Goal: Navigation & Orientation: Find specific page/section

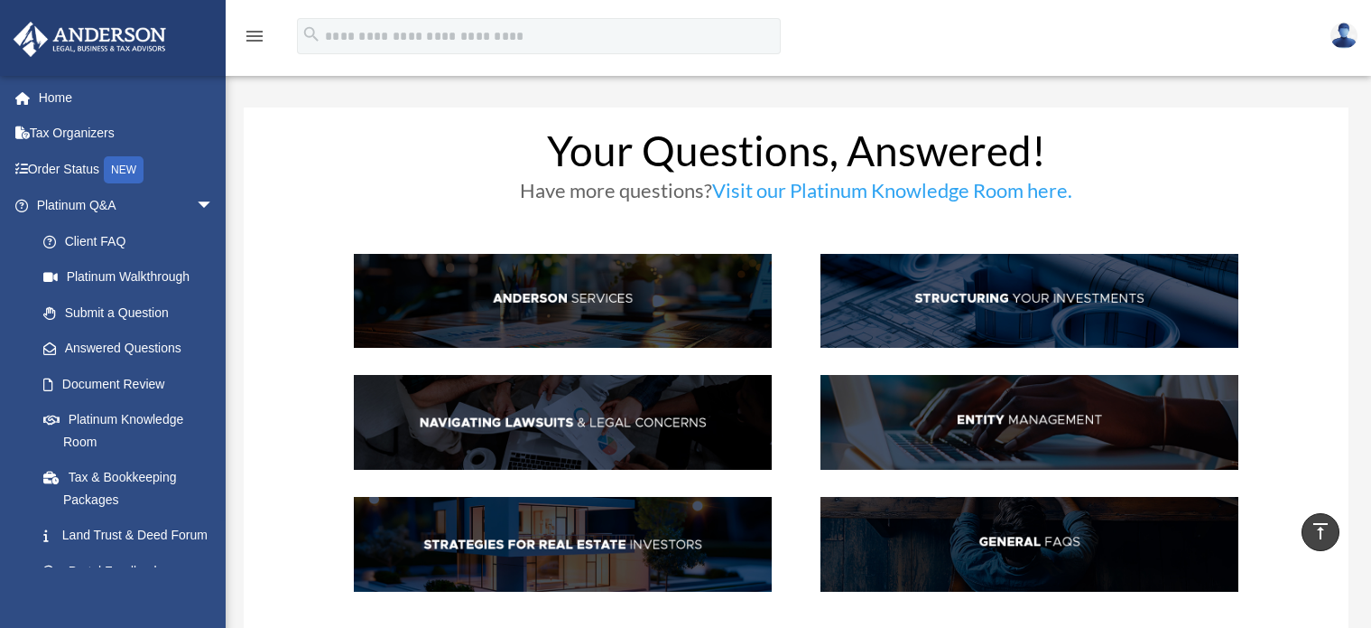
scroll to position [668, 0]
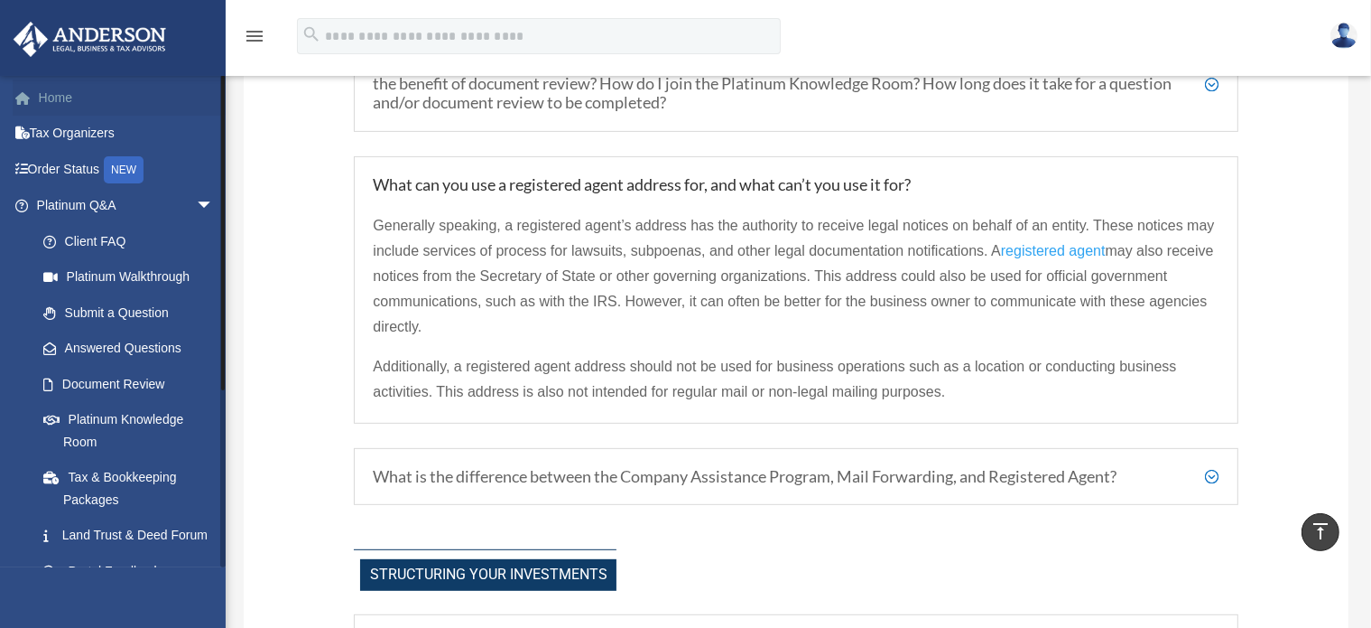
click at [54, 104] on link "Home" at bounding box center [127, 97] width 228 height 36
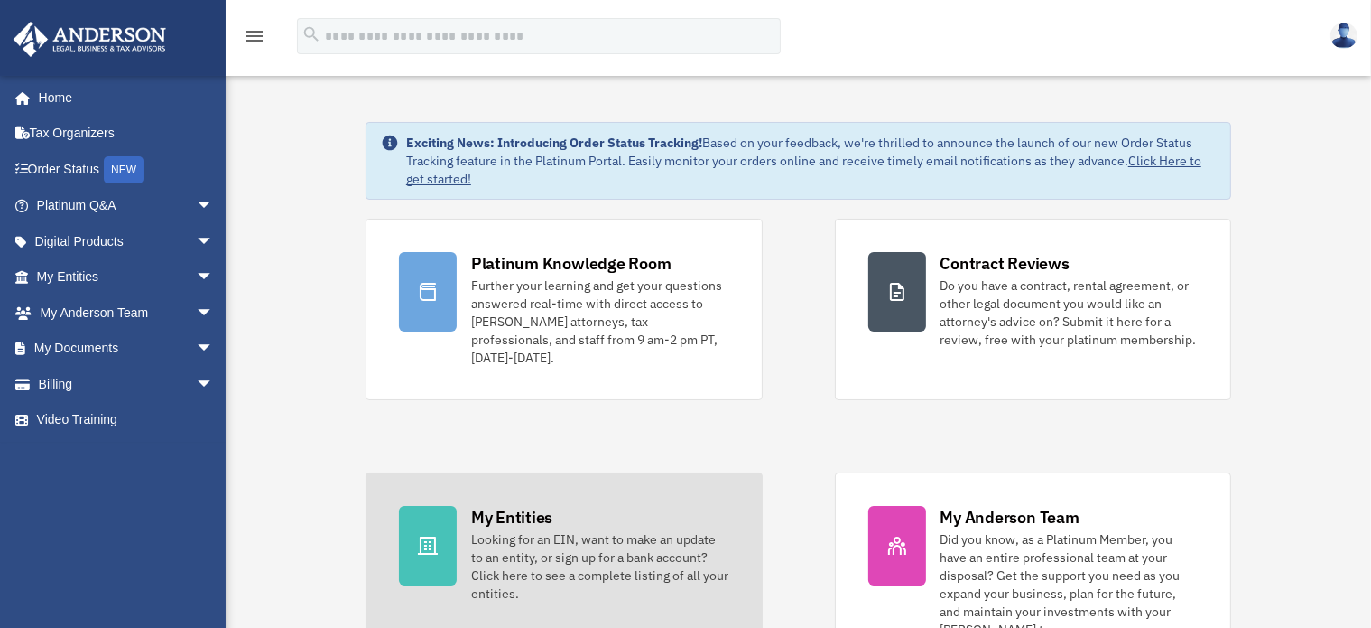
click at [423, 540] on div at bounding box center [428, 545] width 58 height 79
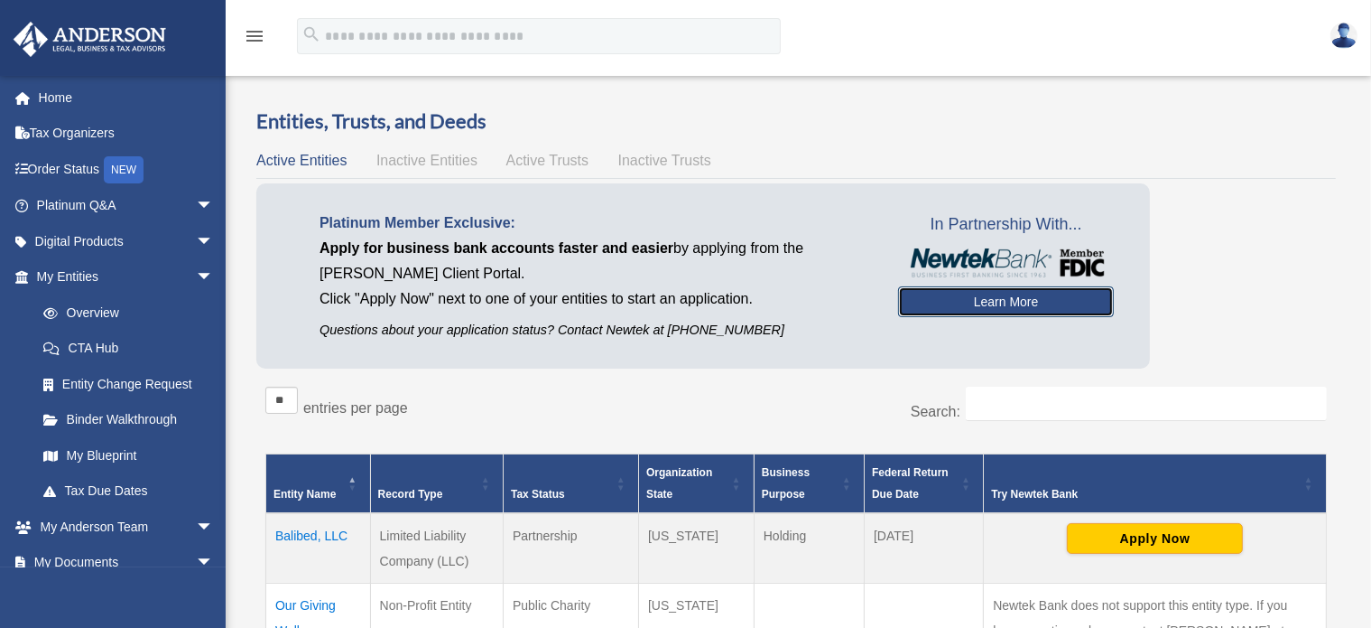
click at [955, 306] on link "Learn More" at bounding box center [1006, 301] width 216 height 31
